Goal: Task Accomplishment & Management: Manage account settings

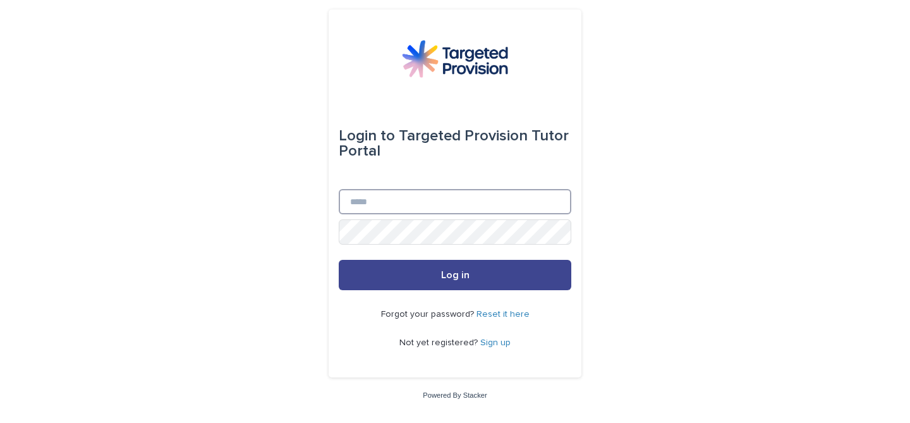
type input "**********"
click at [482, 268] on button "Log in" at bounding box center [455, 275] width 233 height 30
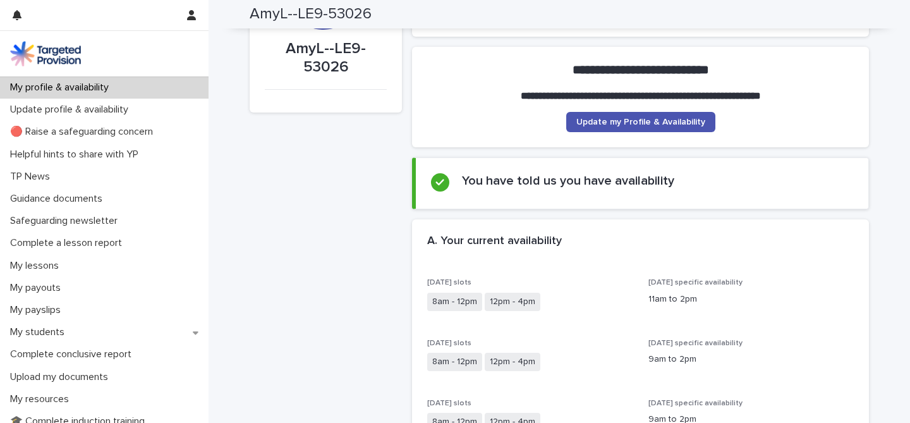
scroll to position [101, 0]
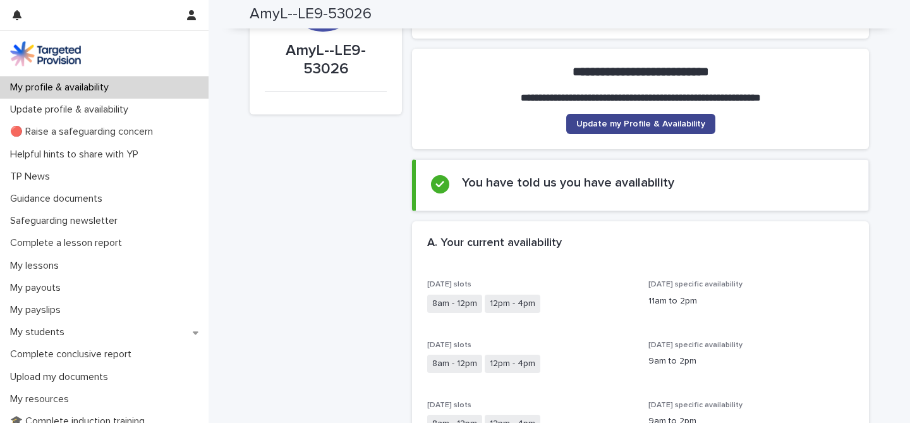
click at [621, 116] on link "Update my Profile & Availability" at bounding box center [640, 124] width 149 height 20
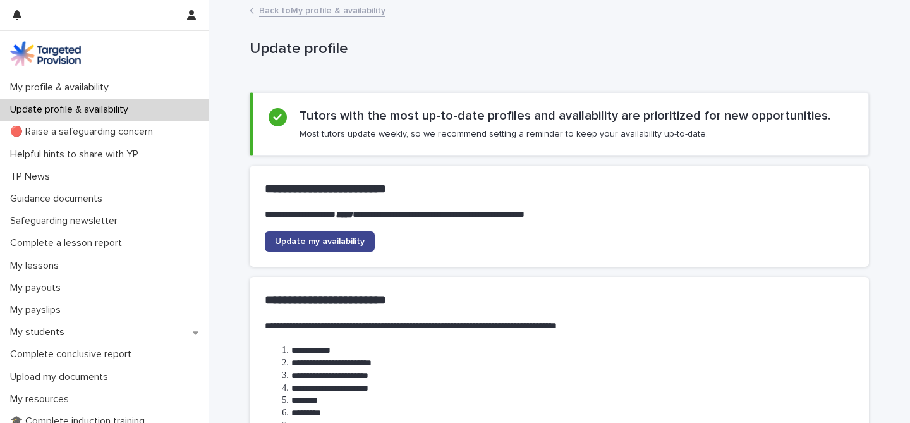
click at [359, 243] on span "Update my availability" at bounding box center [320, 241] width 90 height 9
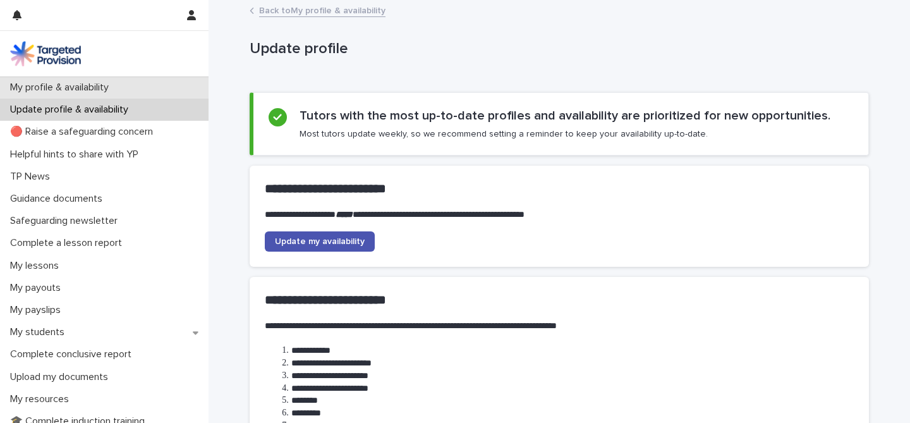
click at [97, 88] on p "My profile & availability" at bounding box center [62, 88] width 114 height 12
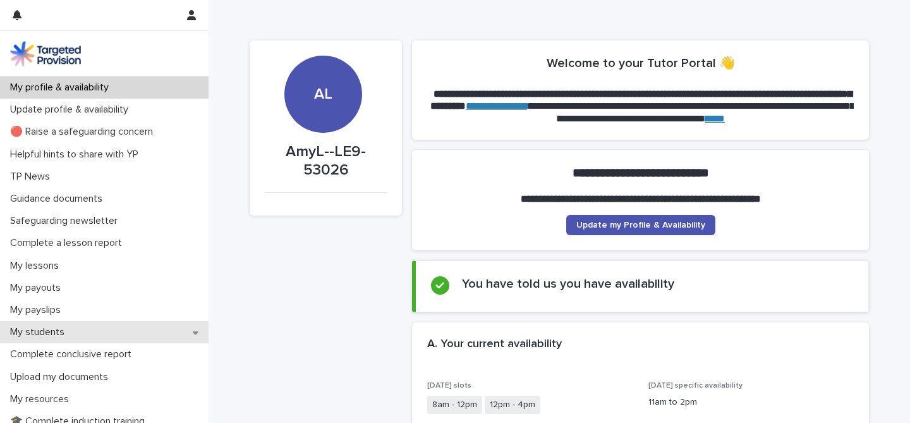
click at [81, 332] on div "My students" at bounding box center [104, 332] width 209 height 22
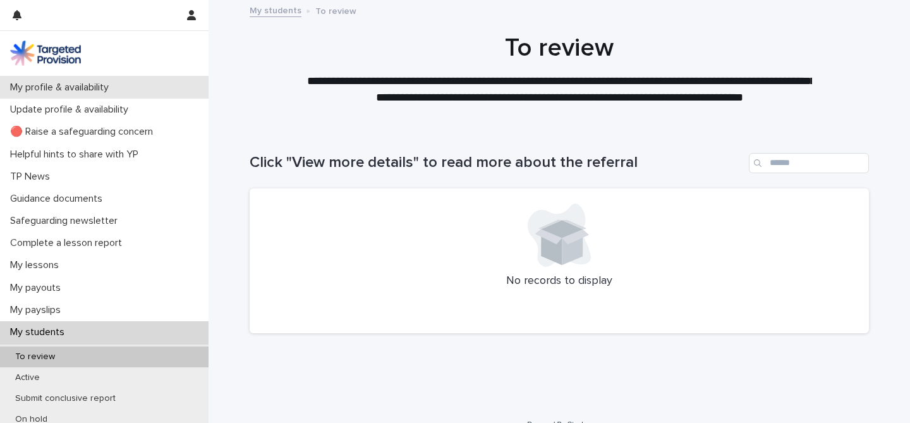
click at [104, 86] on p "My profile & availability" at bounding box center [62, 88] width 114 height 12
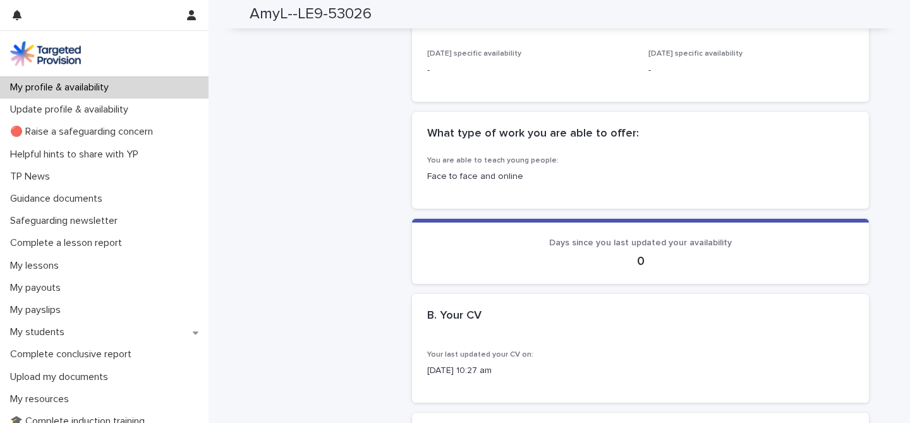
scroll to position [657, 0]
